Goal: Information Seeking & Learning: Learn about a topic

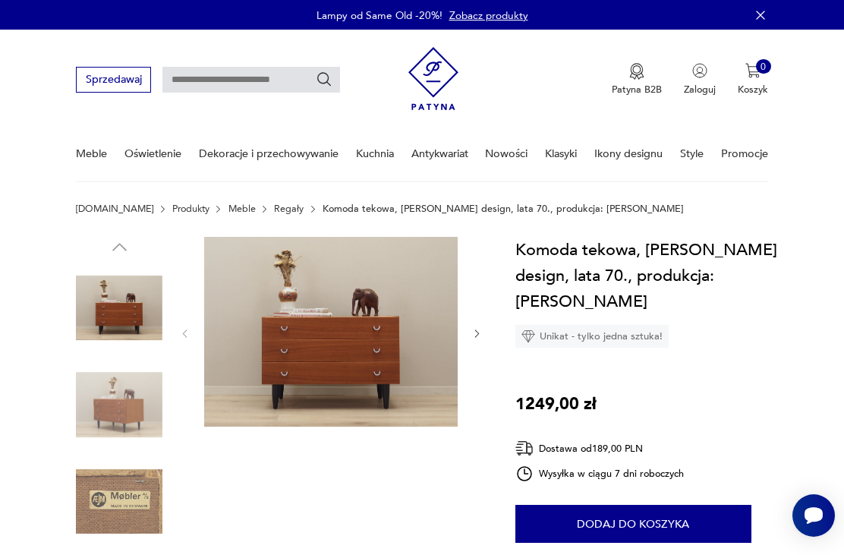
click at [284, 87] on input "text" at bounding box center [251, 80] width 178 height 26
type input "******"
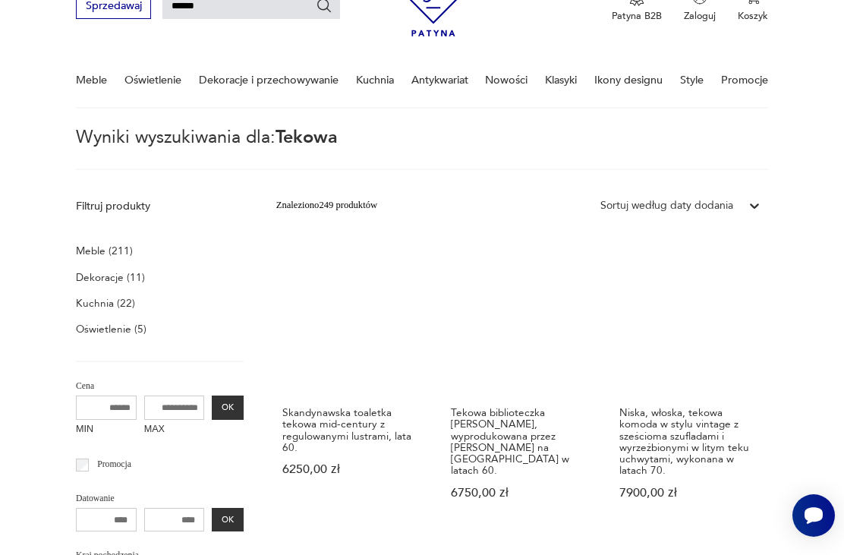
scroll to position [72, 0]
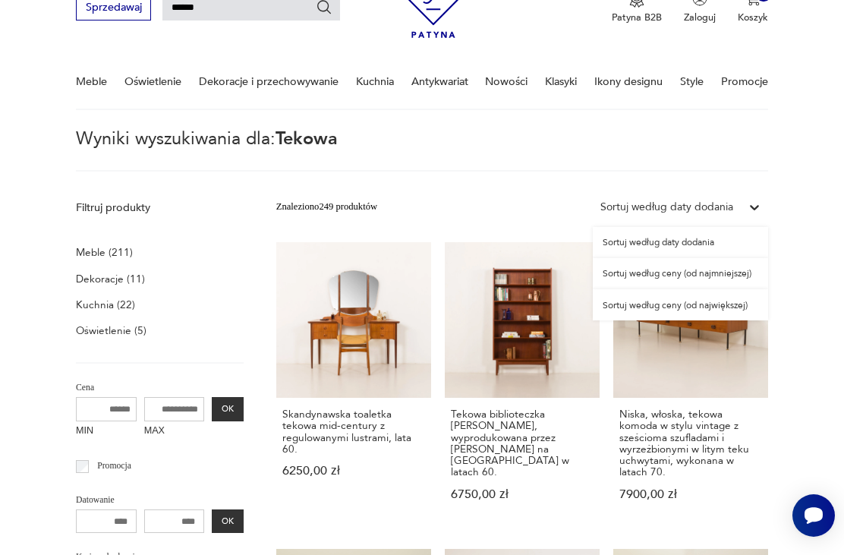
click at [744, 274] on div "Sortuj według ceny (od najmniejszej)" at bounding box center [680, 273] width 175 height 31
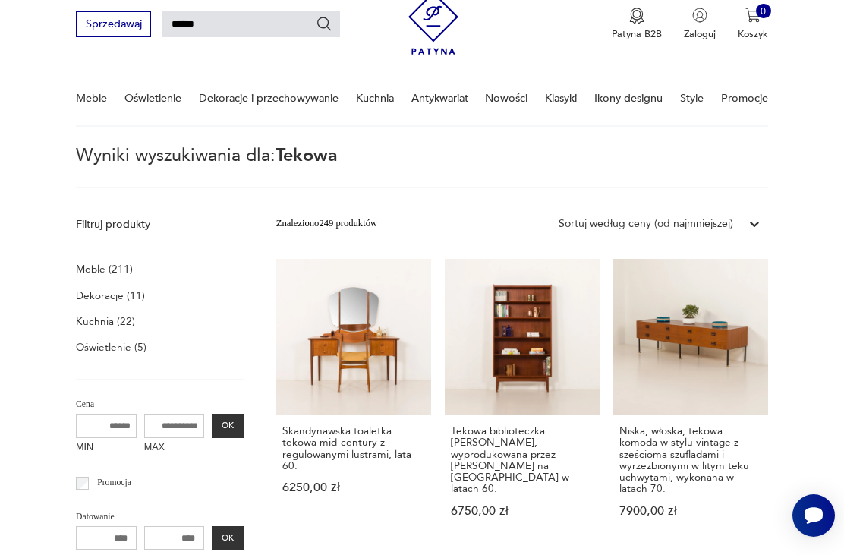
scroll to position [37, 0]
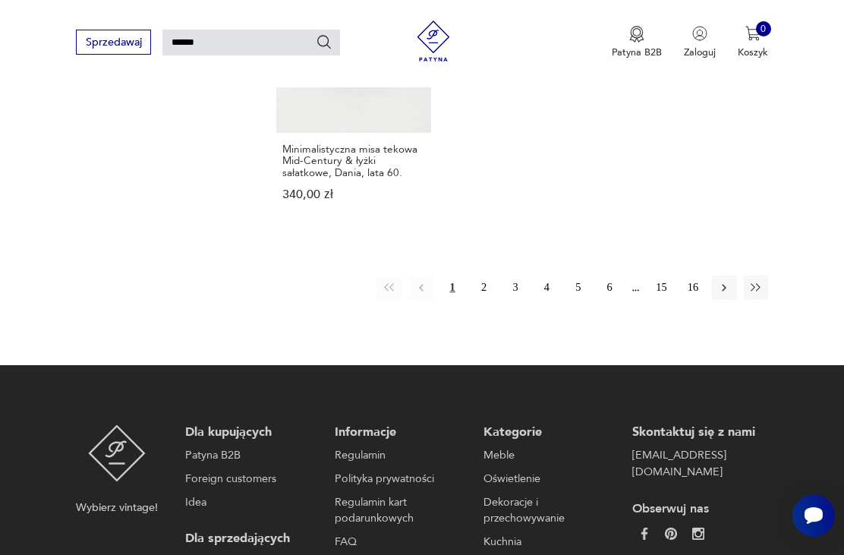
click at [724, 294] on icon "button" at bounding box center [724, 288] width 14 height 14
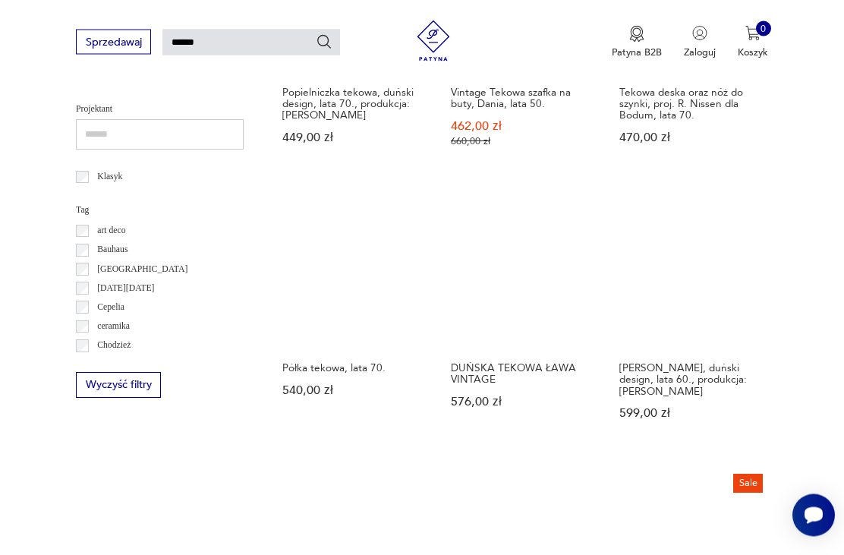
scroll to position [666, 0]
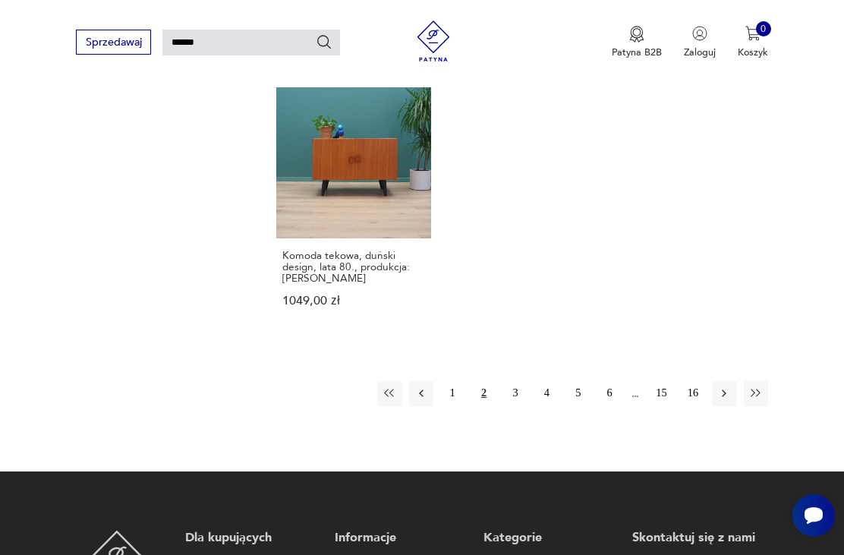
click at [725, 400] on icon "button" at bounding box center [724, 393] width 14 height 14
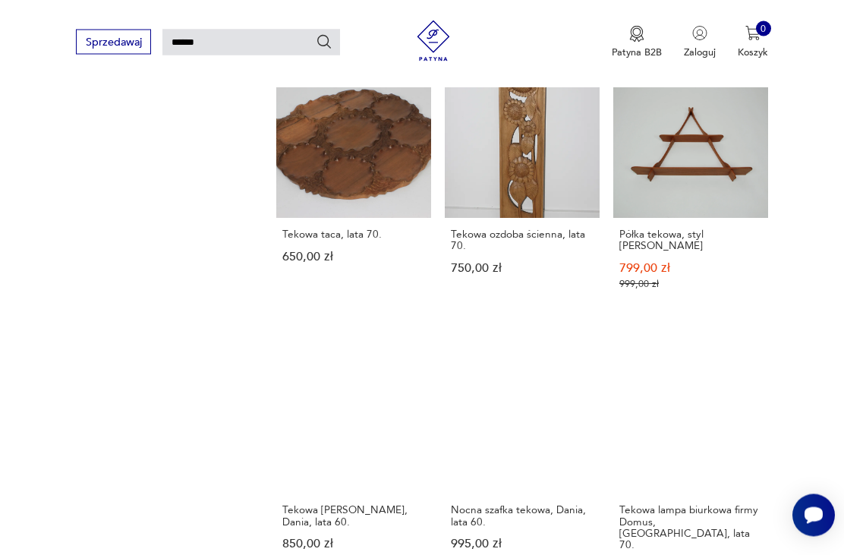
scroll to position [37, 0]
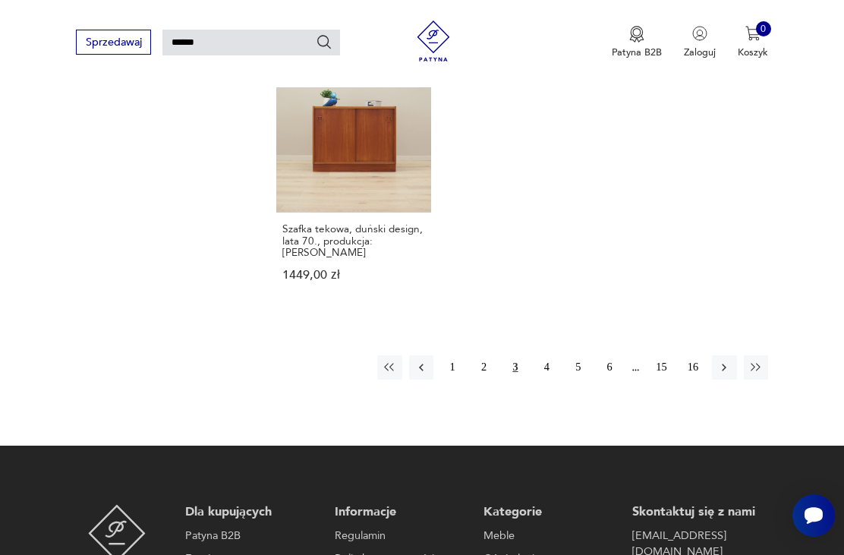
click at [717, 379] on button "button" at bounding box center [724, 367] width 24 height 24
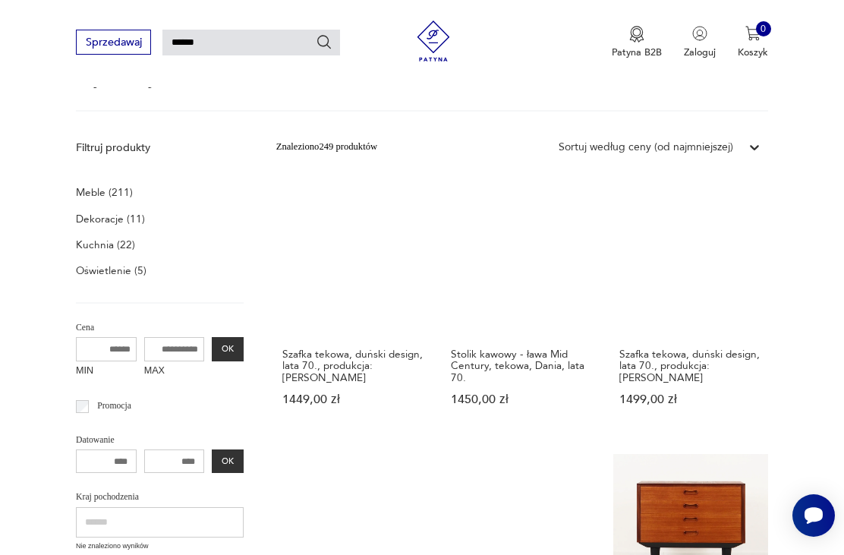
scroll to position [140, 0]
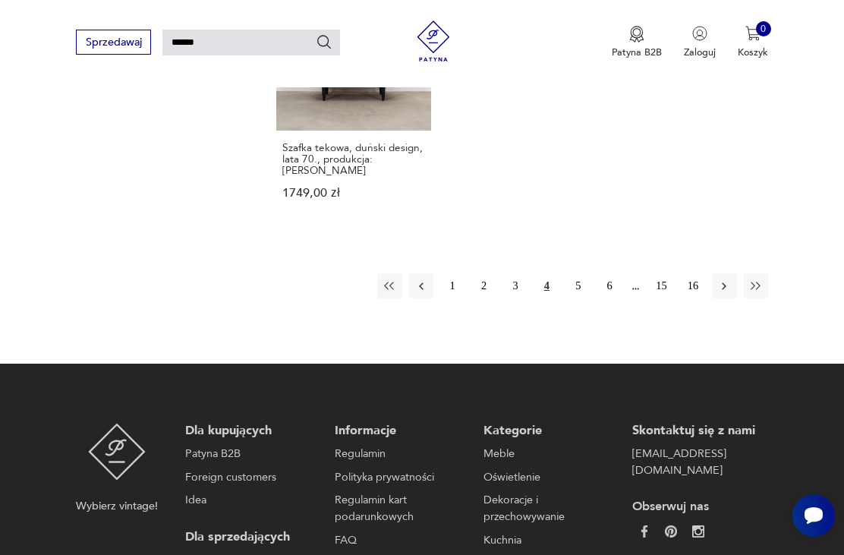
click at [721, 297] on button "button" at bounding box center [724, 285] width 24 height 24
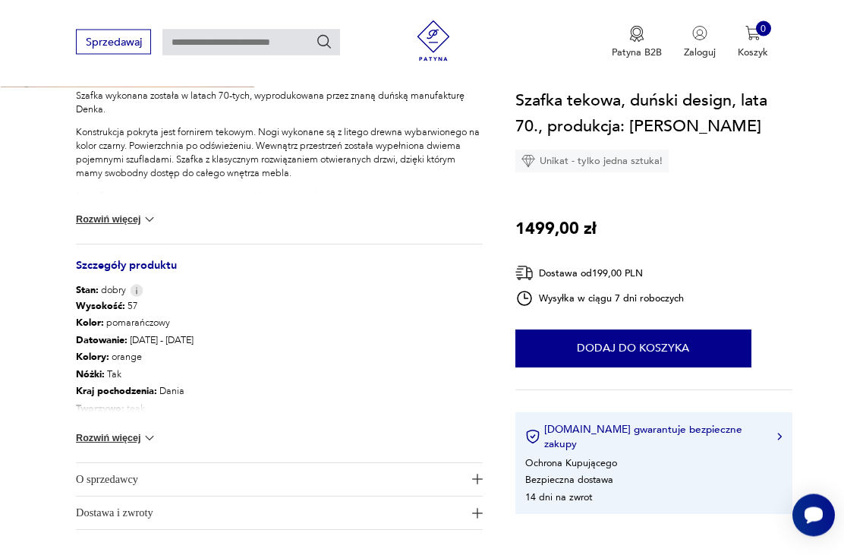
scroll to position [635, 0]
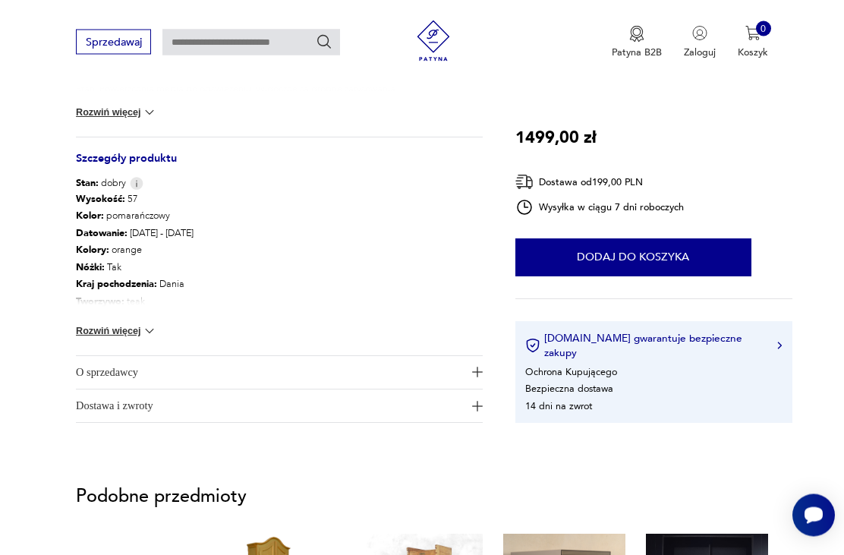
click at [107, 326] on button "Rozwiń więcej" at bounding box center [116, 331] width 81 height 15
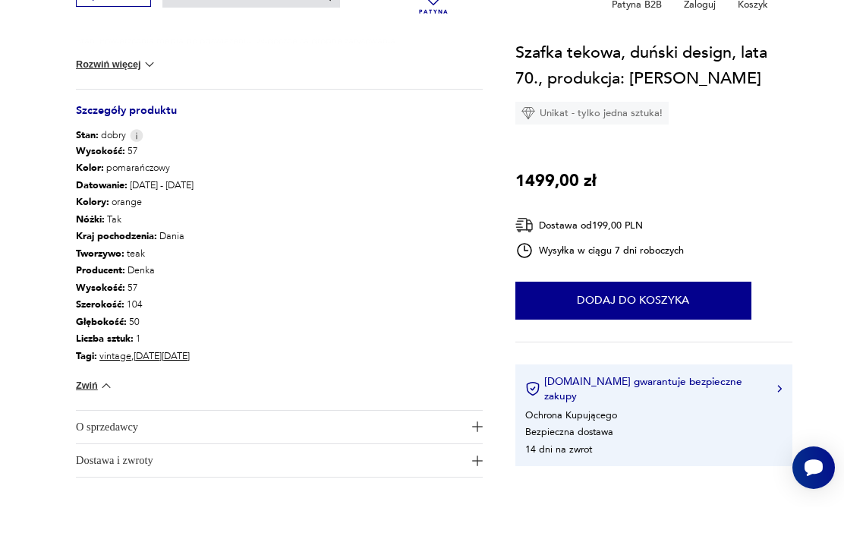
scroll to position [788, 0]
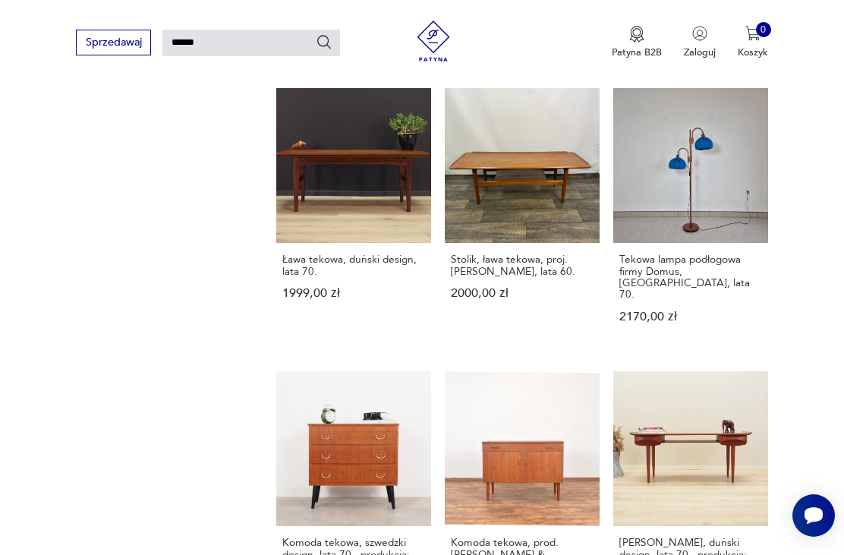
scroll to position [1053, 0]
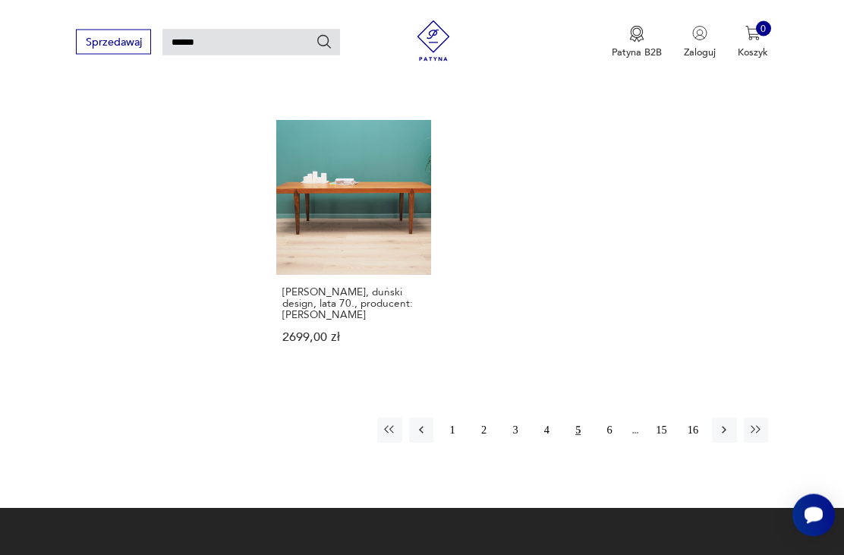
click at [605, 418] on button "6" at bounding box center [609, 430] width 24 height 24
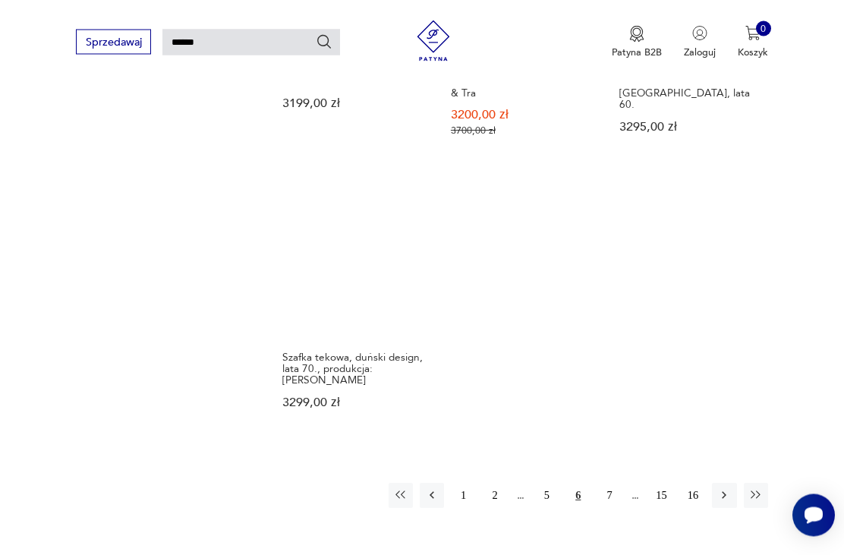
scroll to position [1561, 0]
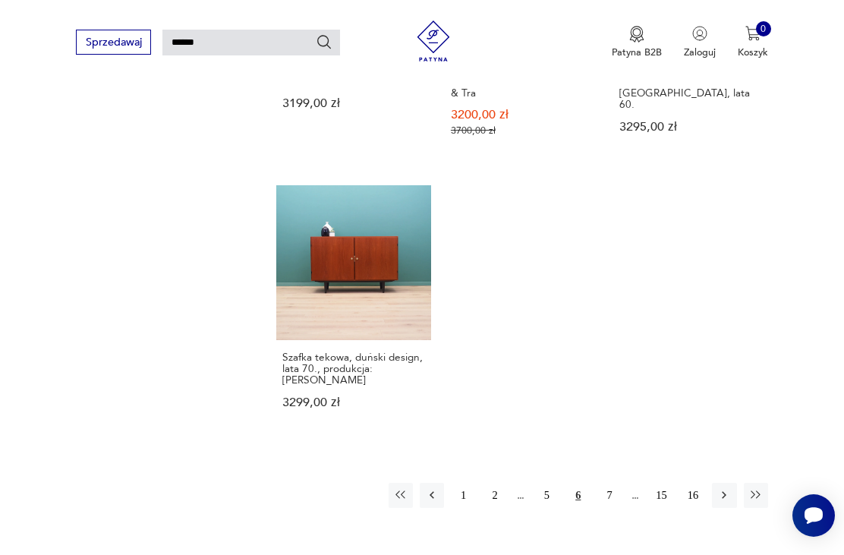
click at [615, 487] on button "7" at bounding box center [609, 495] width 24 height 24
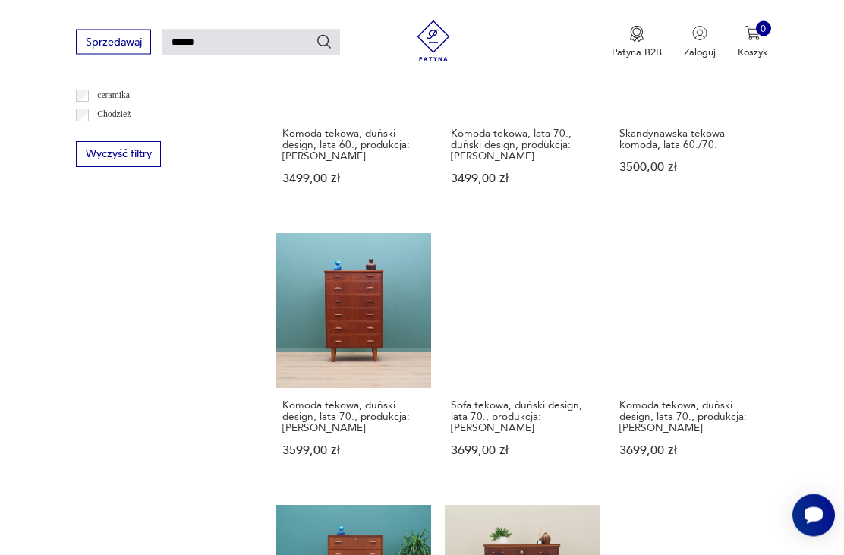
scroll to position [882, 0]
